Goal: Task Accomplishment & Management: Complete application form

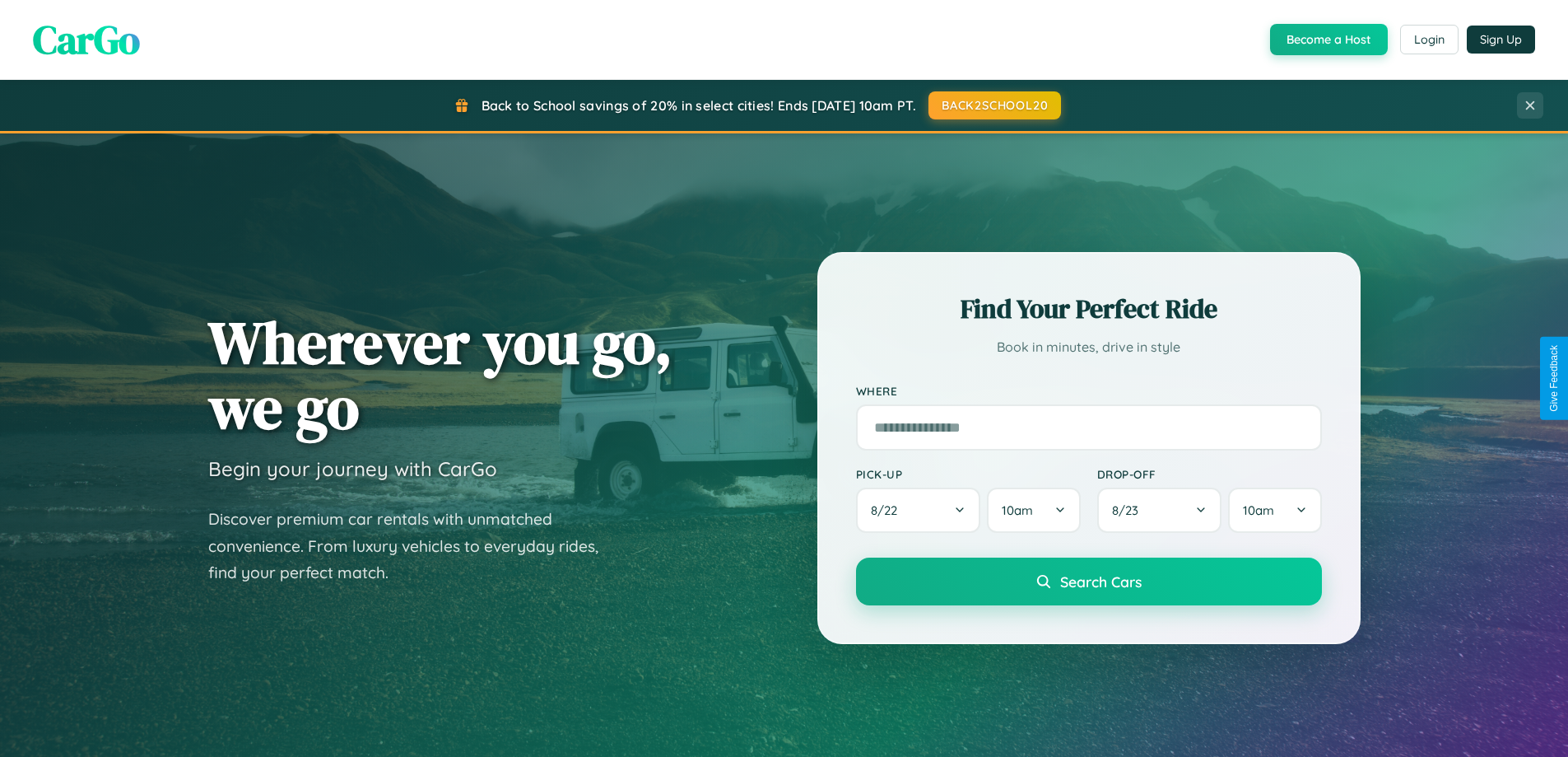
scroll to position [710, 0]
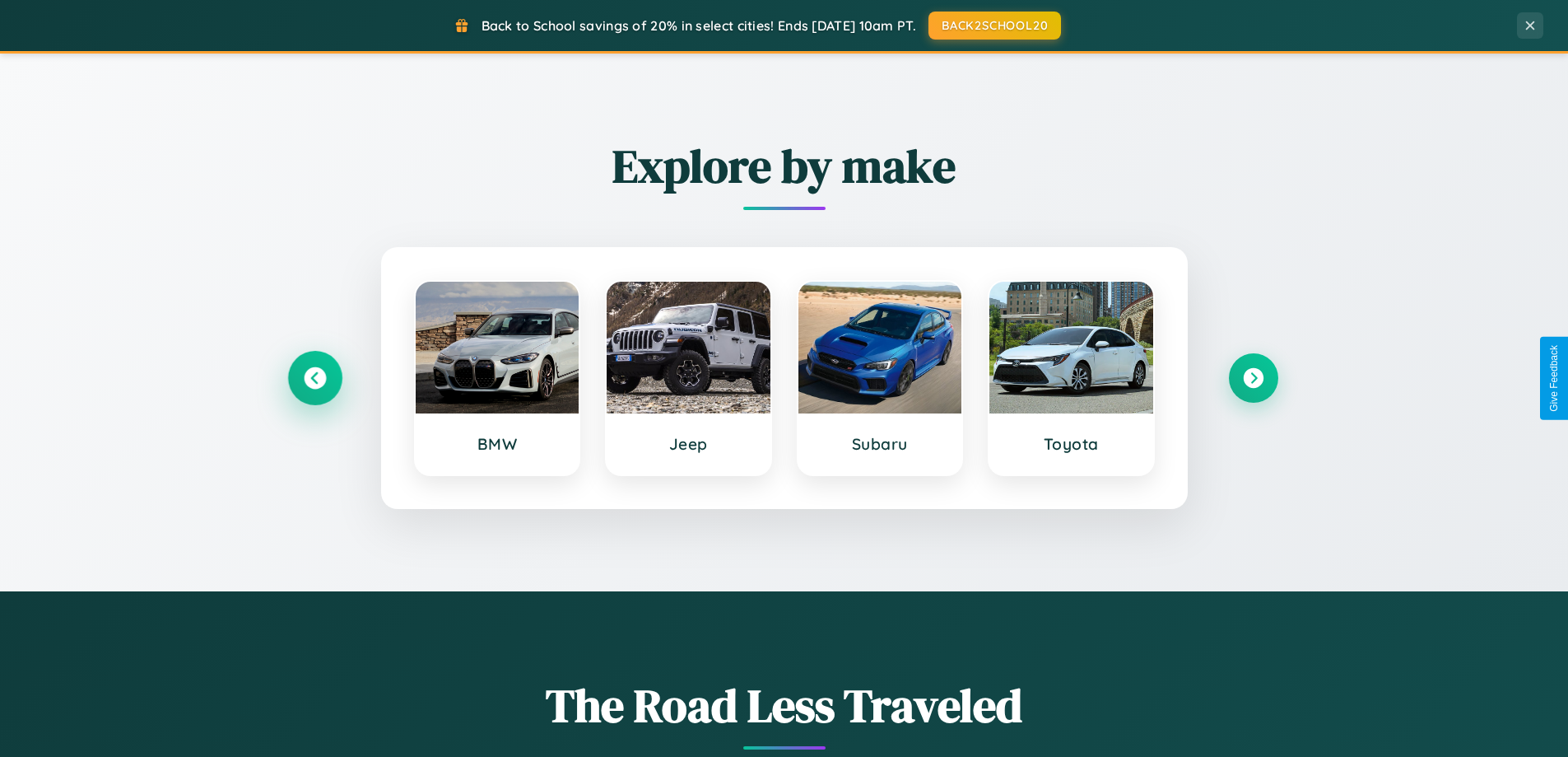
click at [314, 378] on icon at bounding box center [314, 378] width 23 height 23
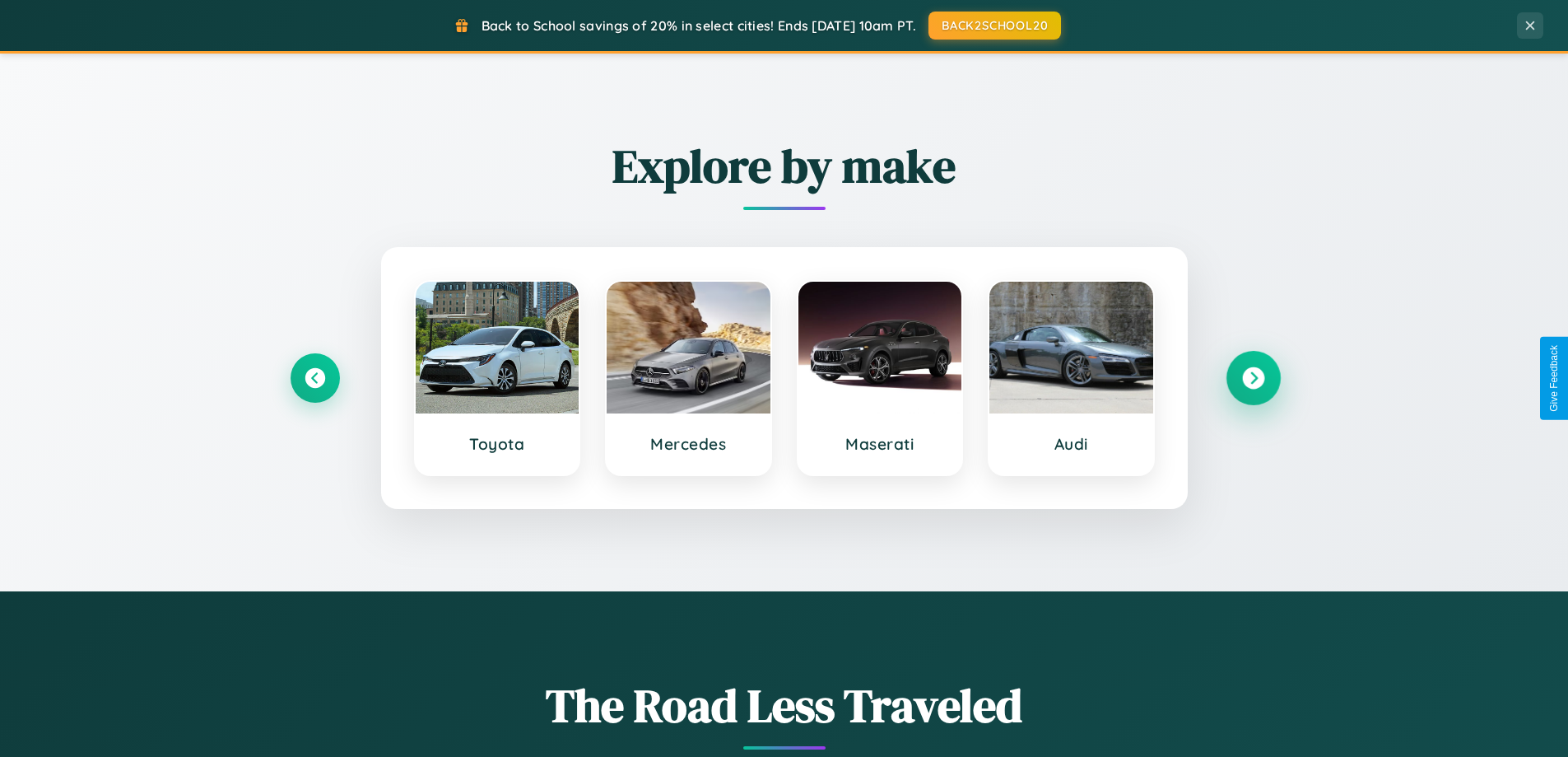
click at [1252, 378] on icon at bounding box center [1253, 378] width 23 height 23
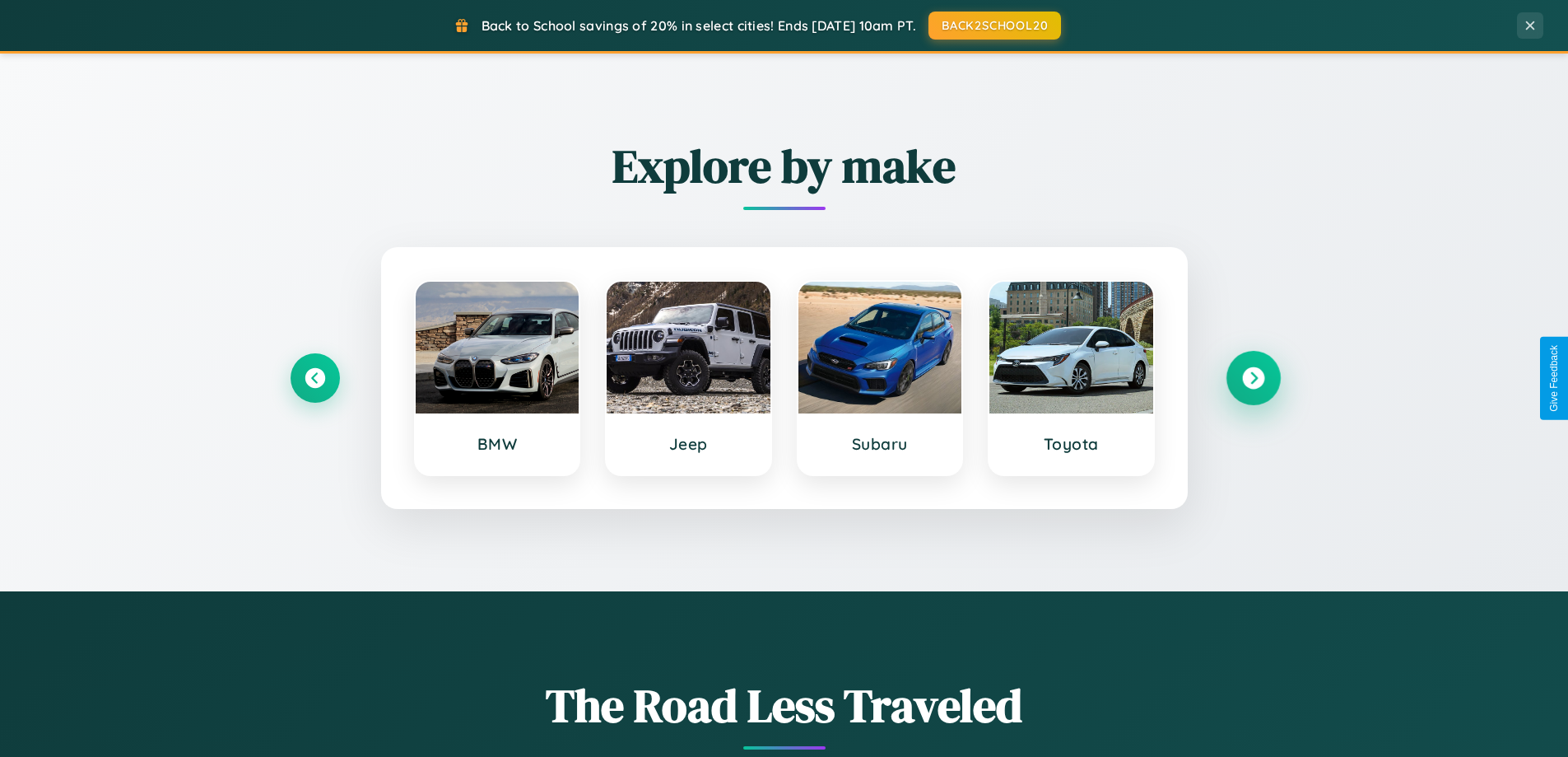
click at [1252, 378] on icon at bounding box center [1253, 378] width 23 height 23
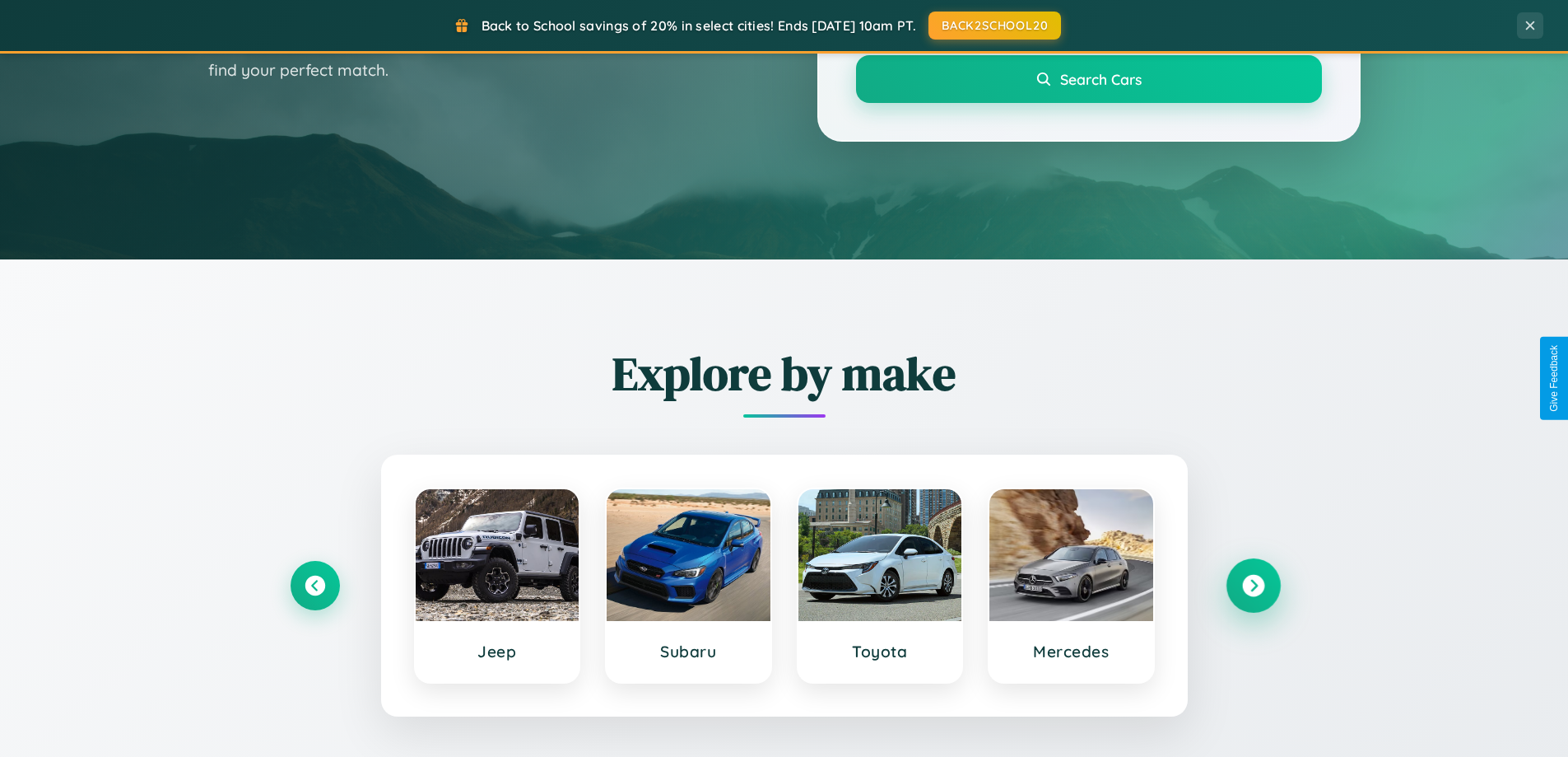
scroll to position [0, 0]
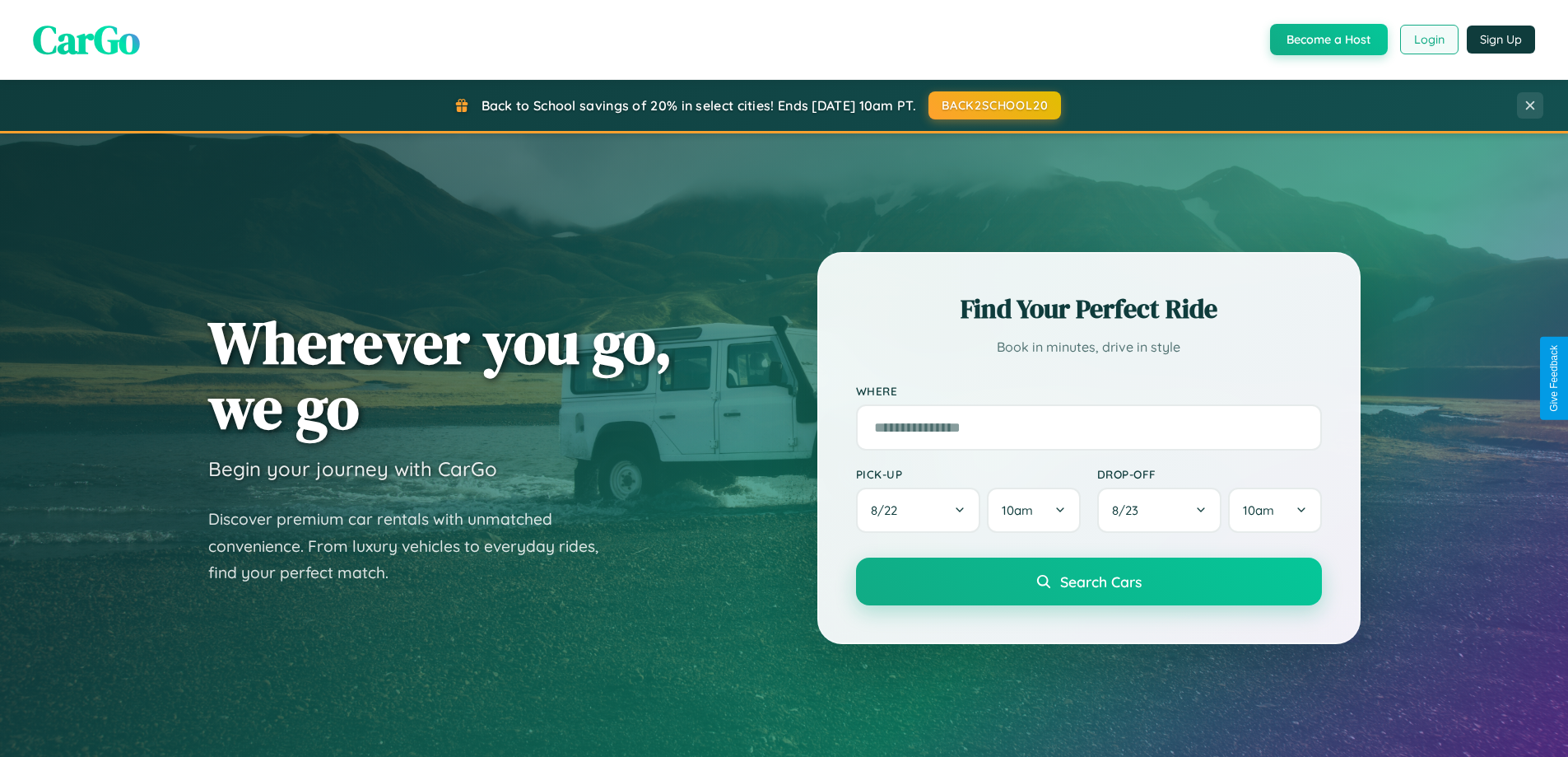
click at [1428, 39] on button "Login" at bounding box center [1430, 39] width 59 height 29
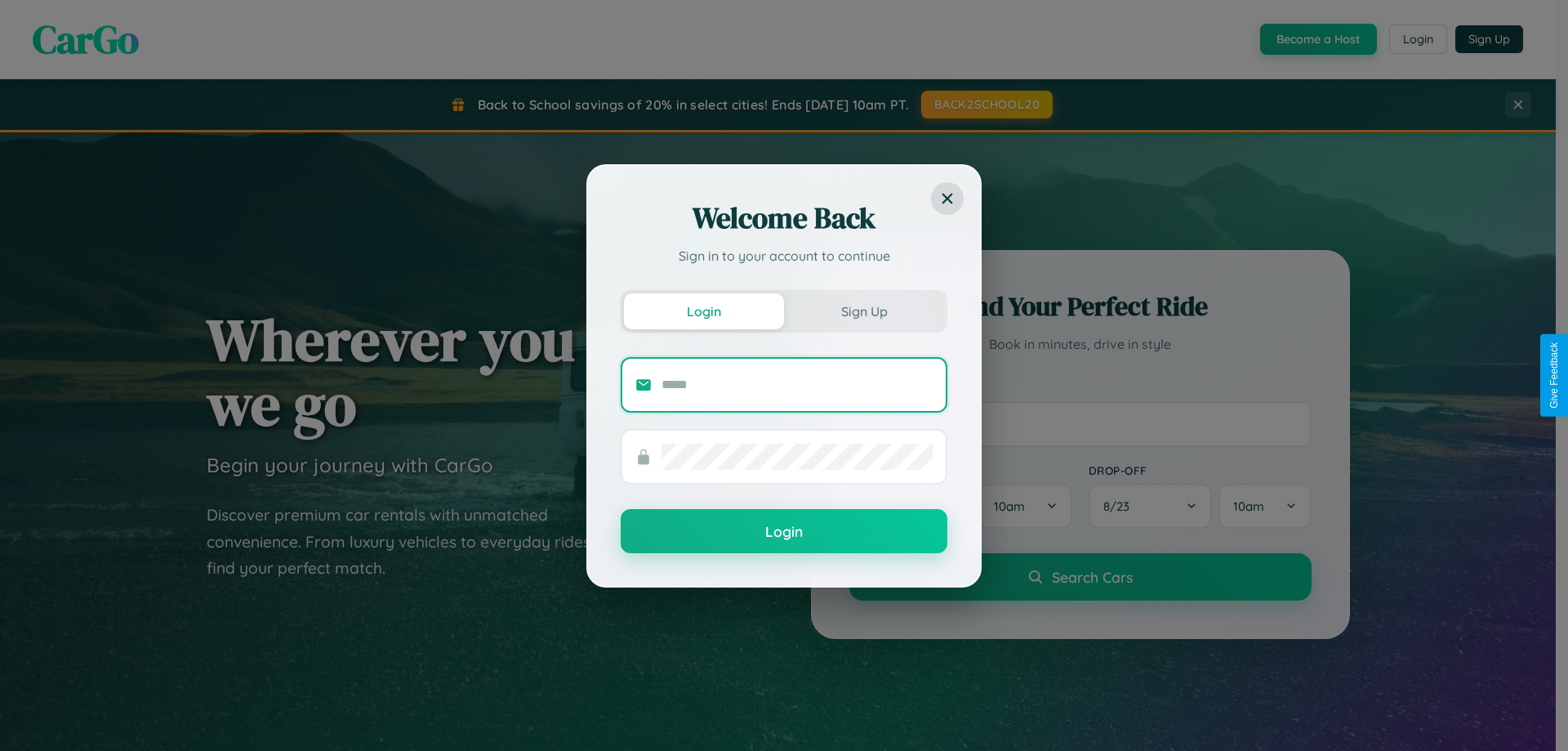
click at [798, 384] on input "text" at bounding box center [797, 385] width 271 height 26
type input "**********"
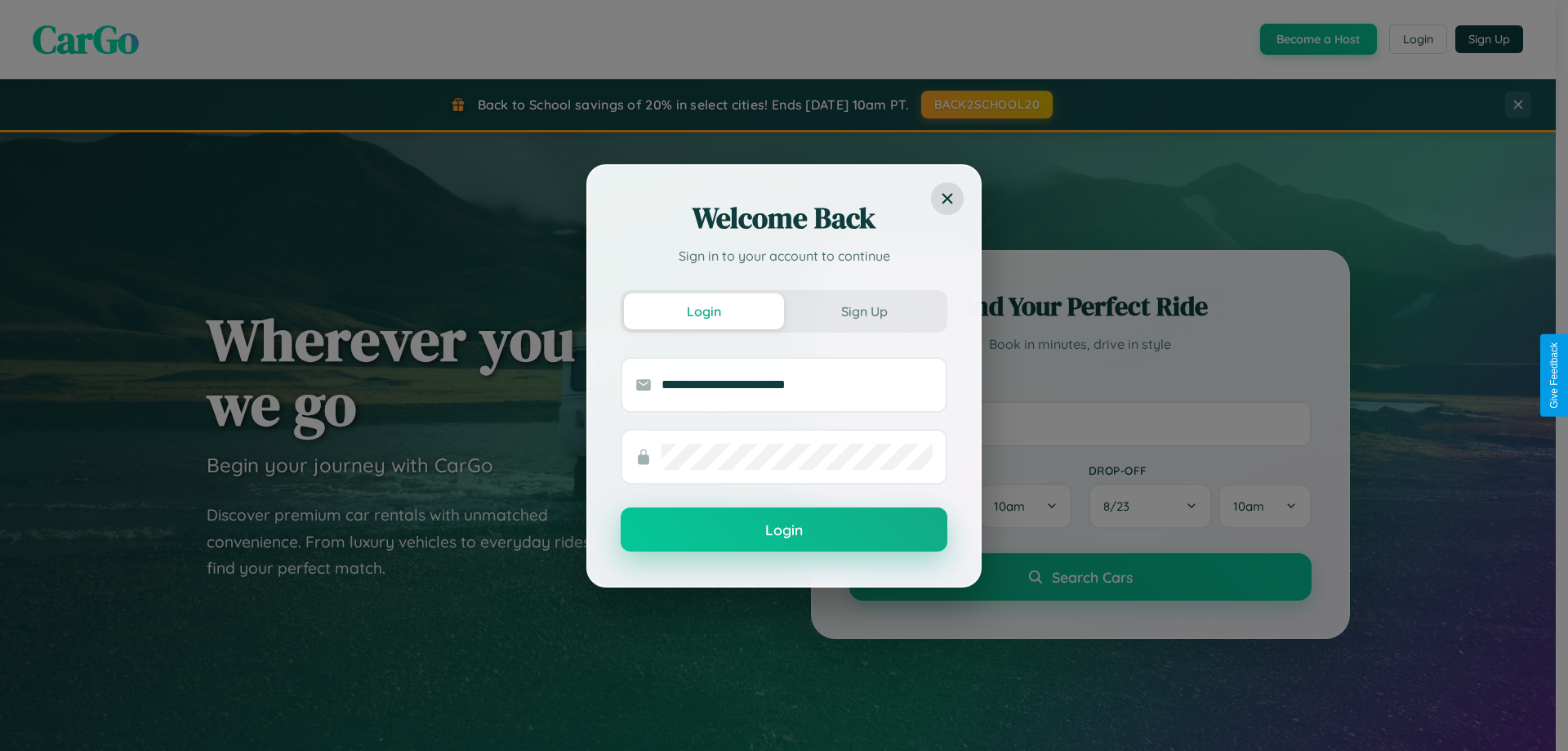
click at [784, 530] on button "Login" at bounding box center [783, 529] width 326 height 44
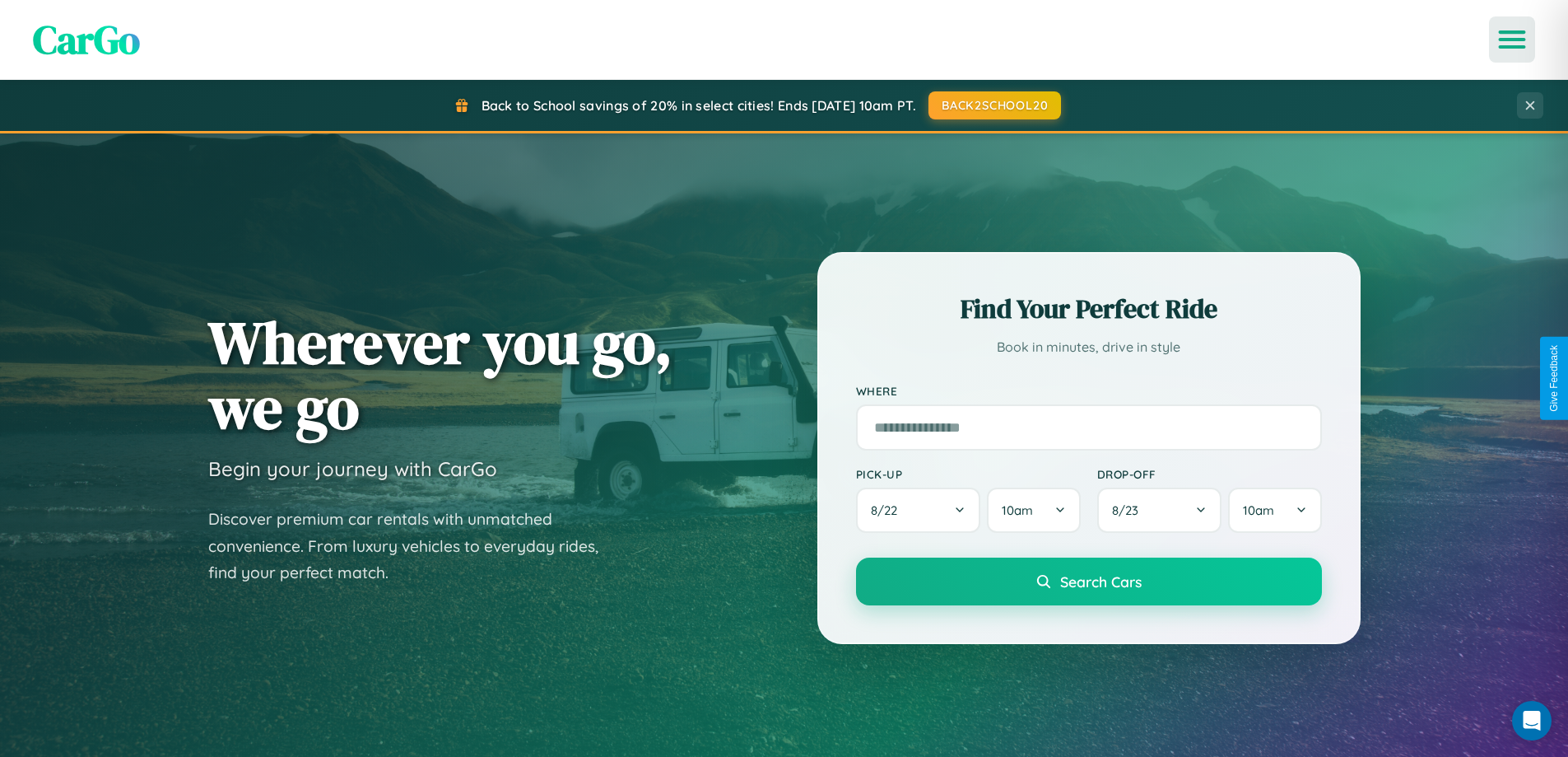
click at [1512, 39] on icon "Open menu" at bounding box center [1512, 39] width 24 height 15
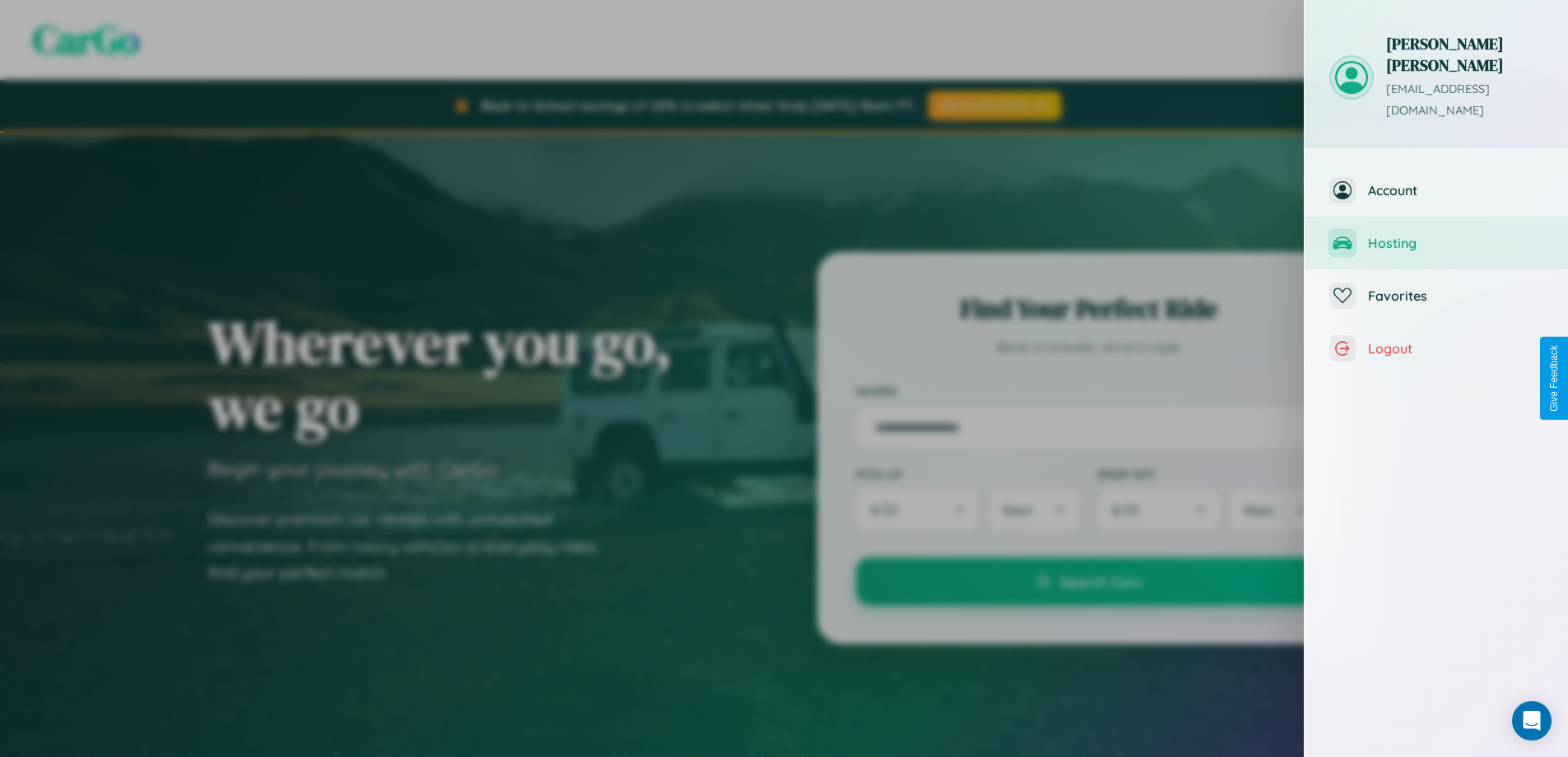
click at [1436, 235] on span "Hosting" at bounding box center [1455, 243] width 176 height 17
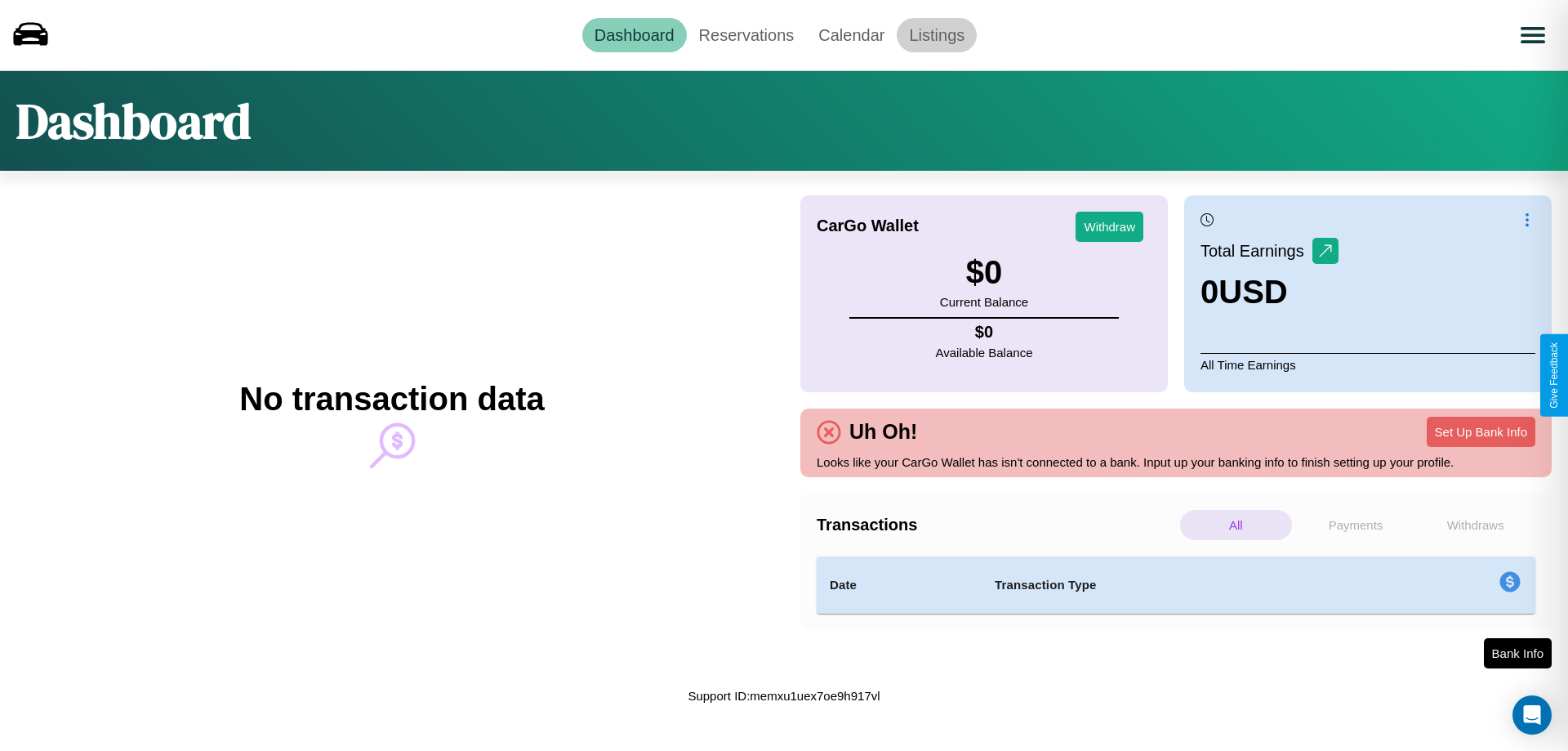
click at [937, 34] on link "Listings" at bounding box center [937, 34] width 80 height 34
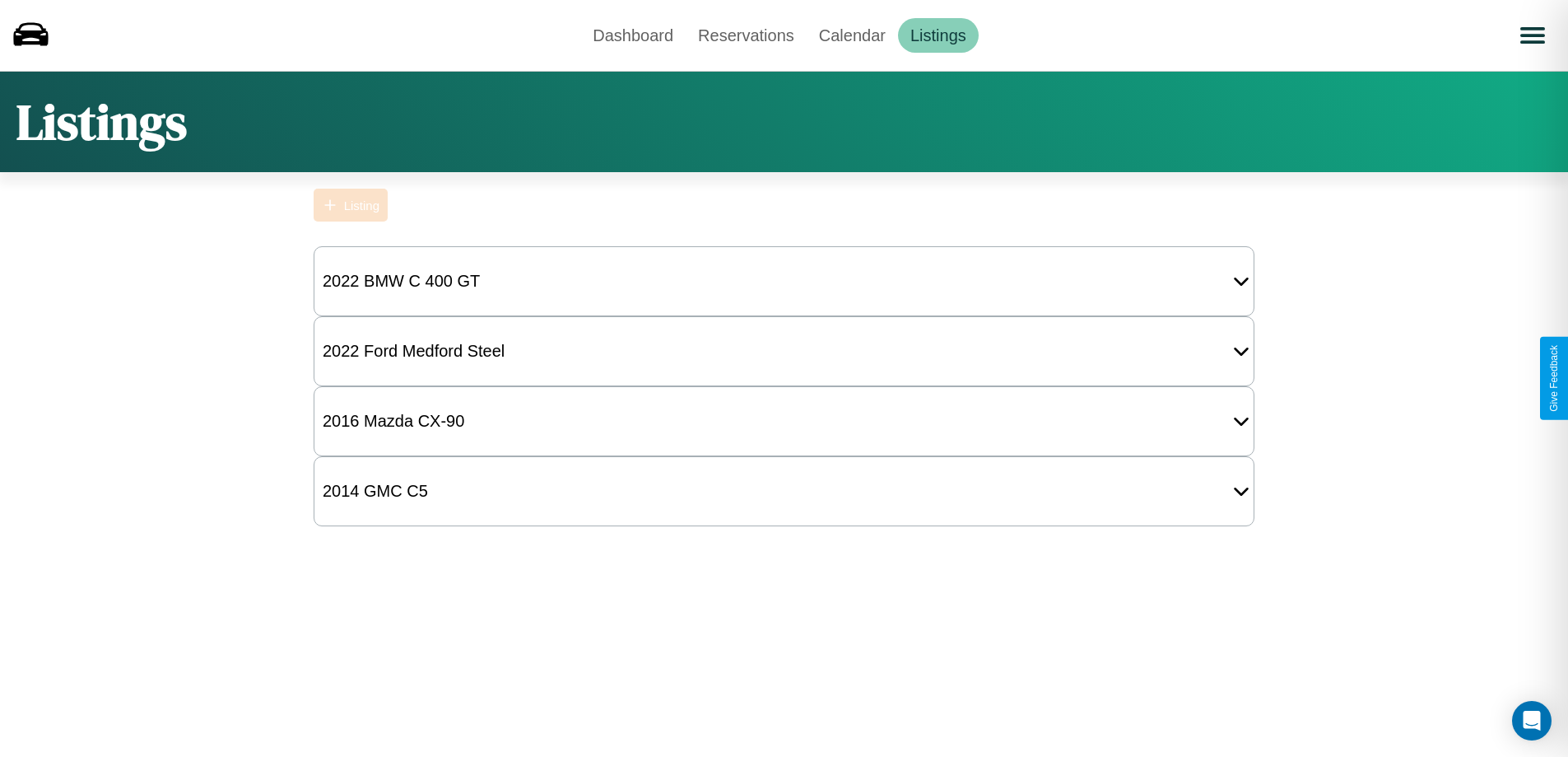
click at [350, 205] on div "Listing" at bounding box center [362, 205] width 35 height 14
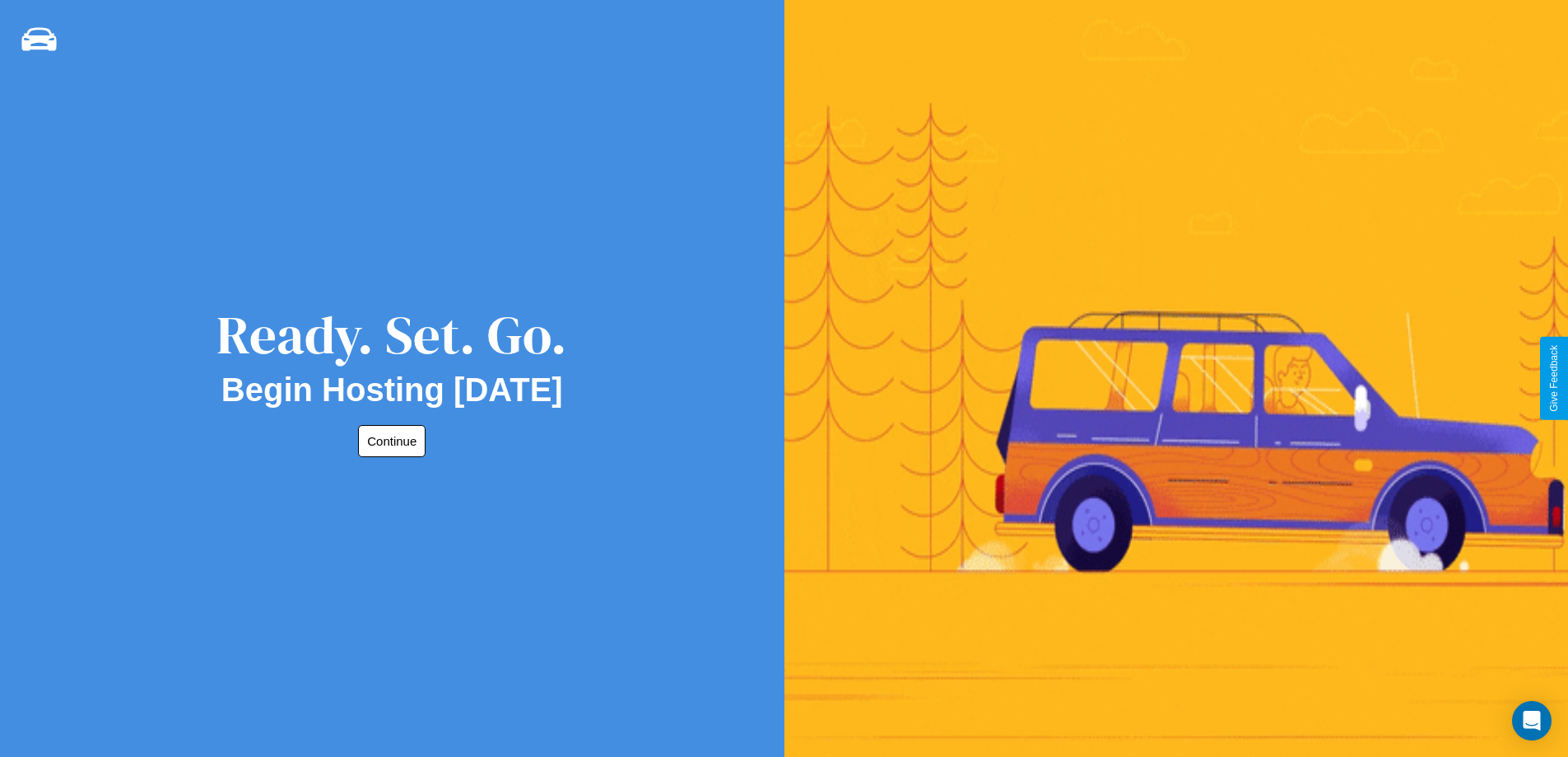
click at [389, 441] on button "Continue" at bounding box center [392, 441] width 68 height 32
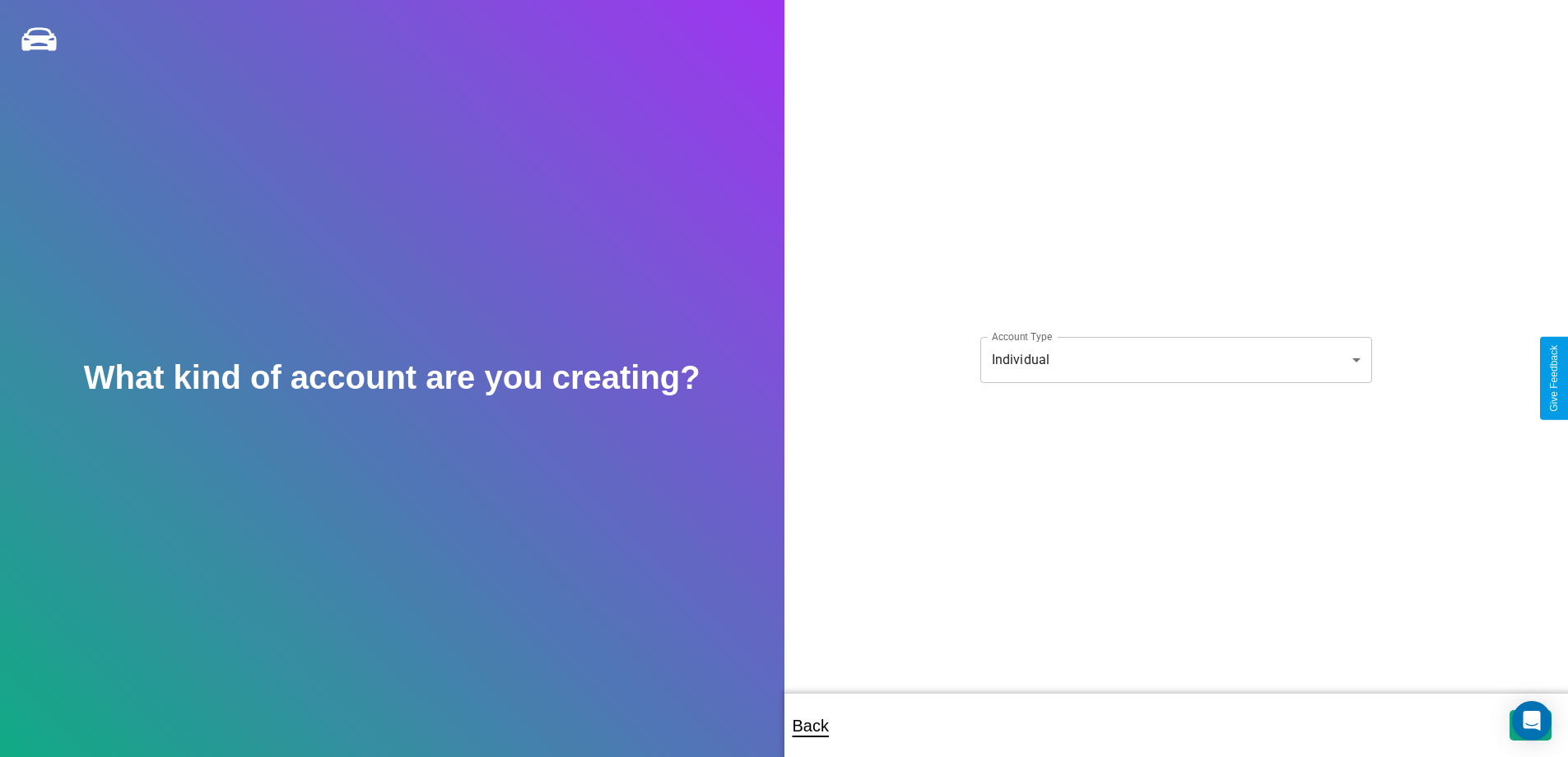
click at [1176, 359] on body "**********" at bounding box center [784, 389] width 1568 height 779
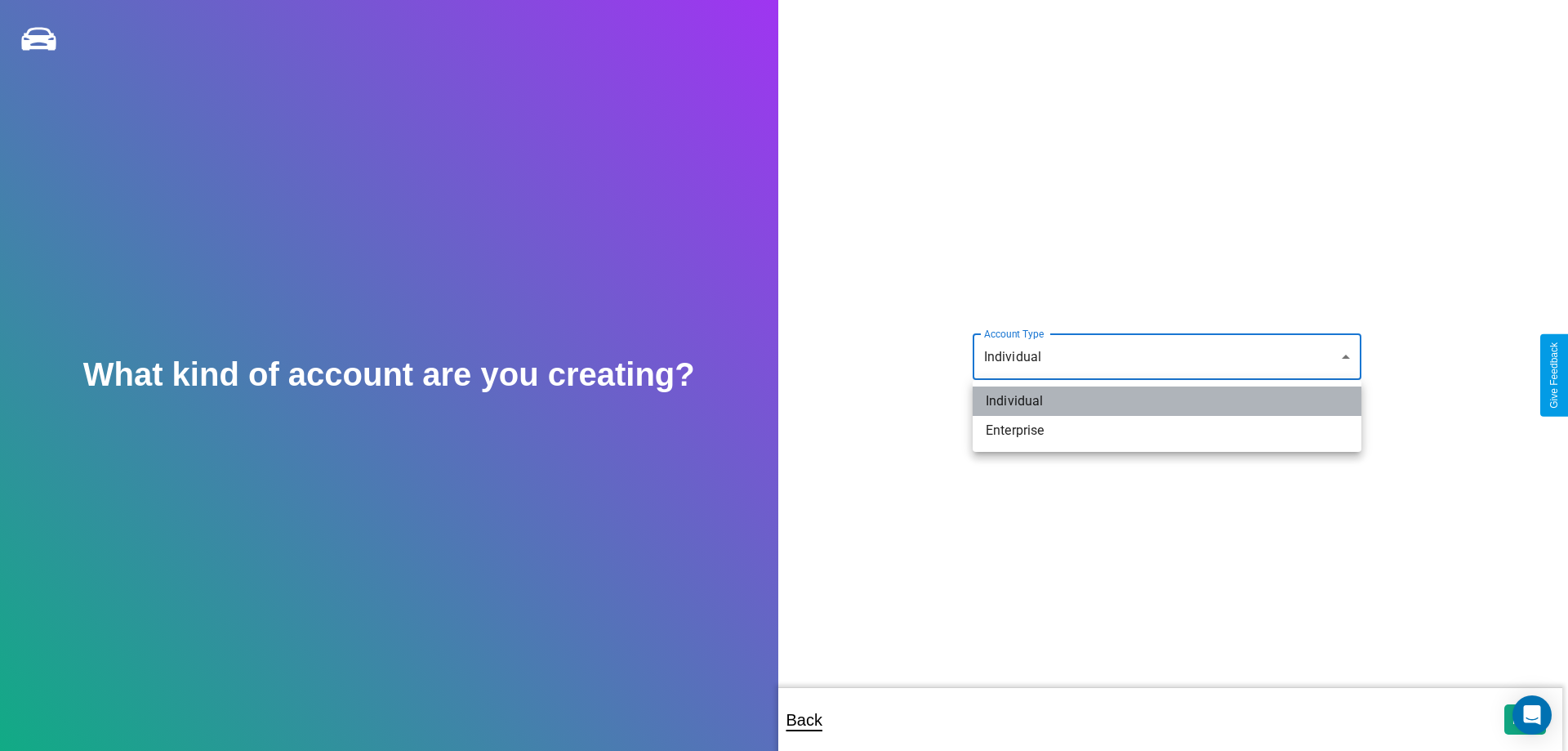
click at [1167, 401] on li "Individual" at bounding box center [1167, 401] width 389 height 29
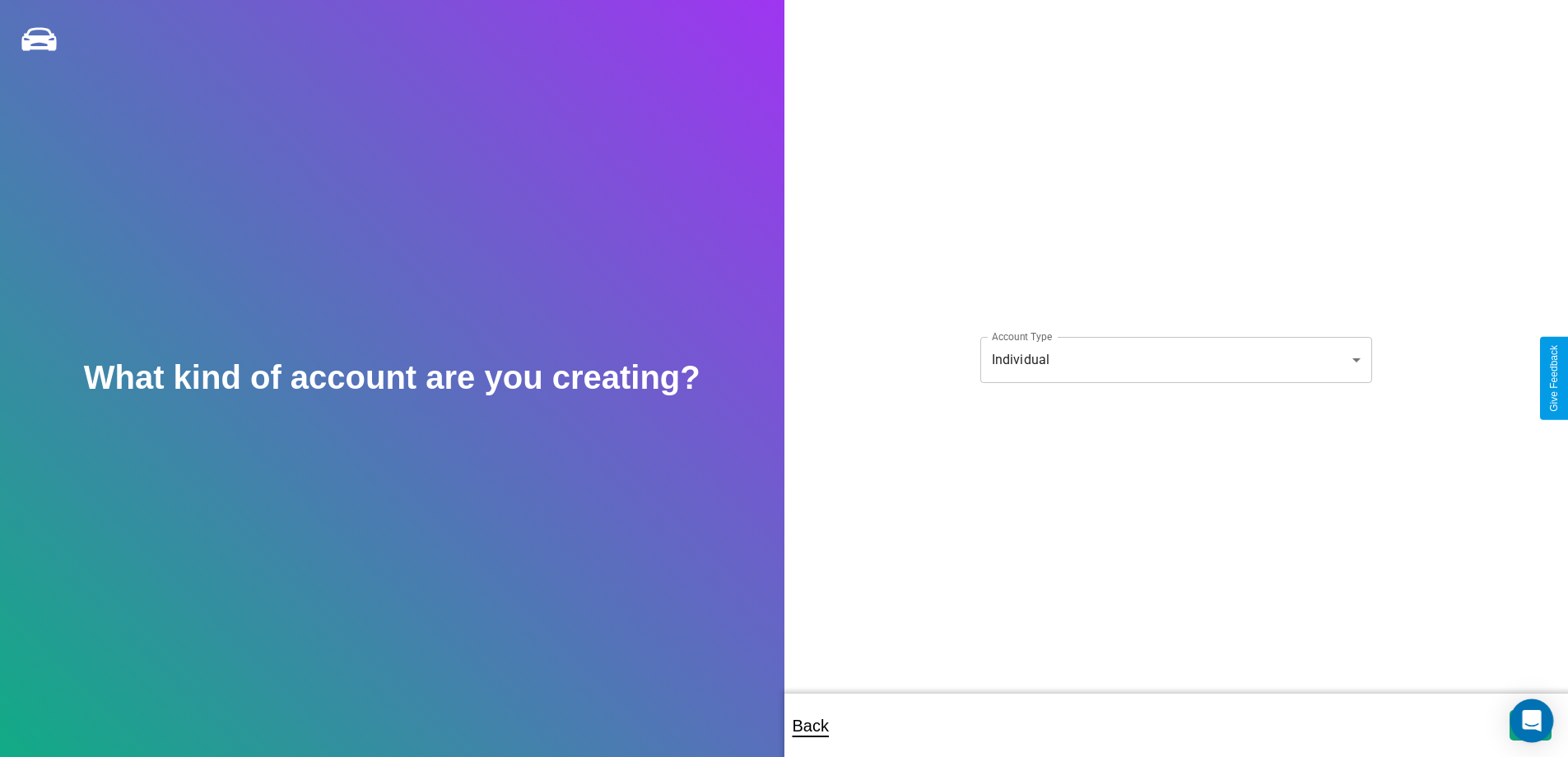
click at [1530, 725] on icon "Open Intercom Messenger" at bounding box center [1531, 721] width 19 height 22
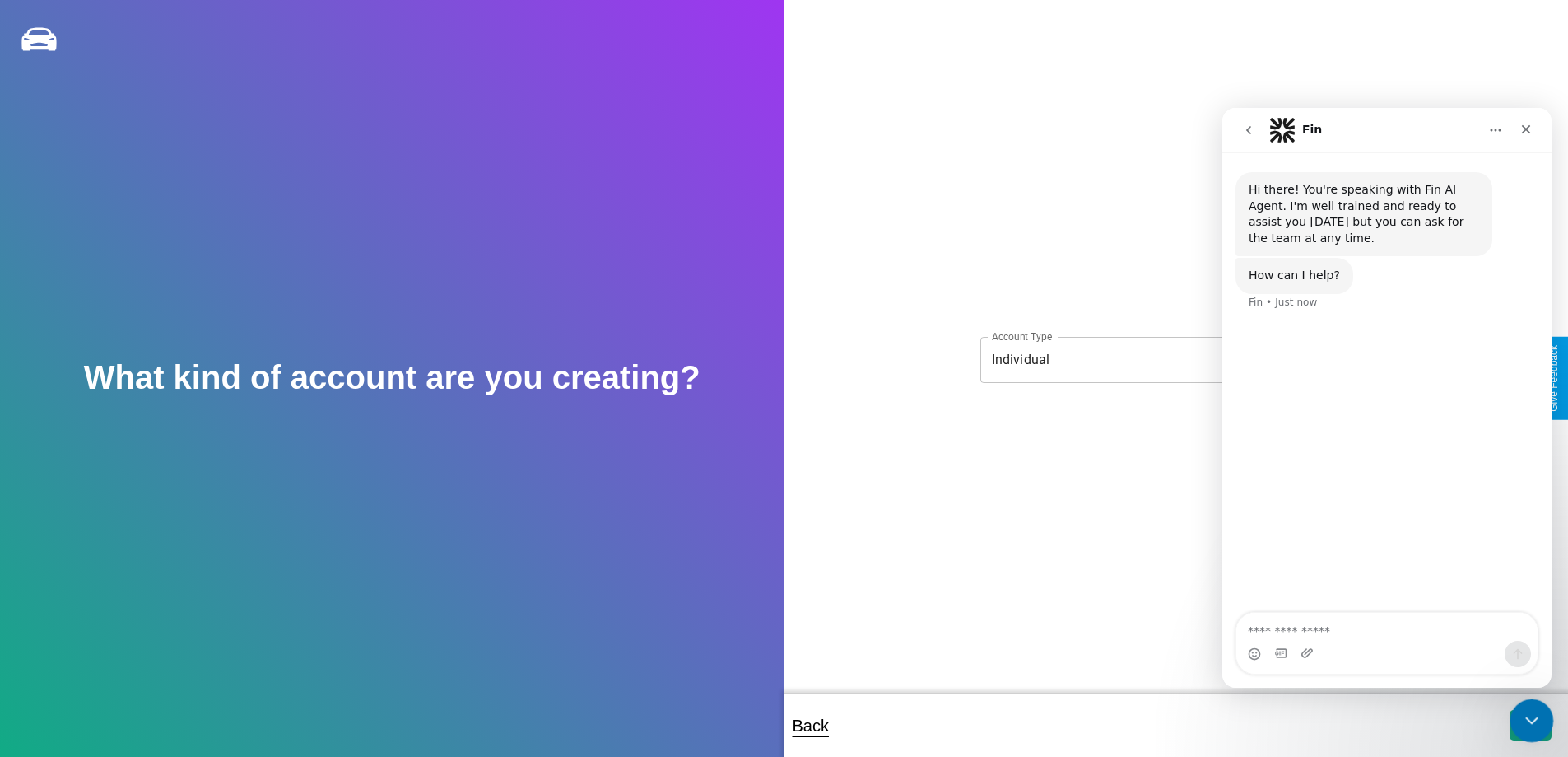
click at [1528, 722] on icon "Close Intercom Messenger" at bounding box center [1529, 718] width 20 height 20
